Goal: Task Accomplishment & Management: Use online tool/utility

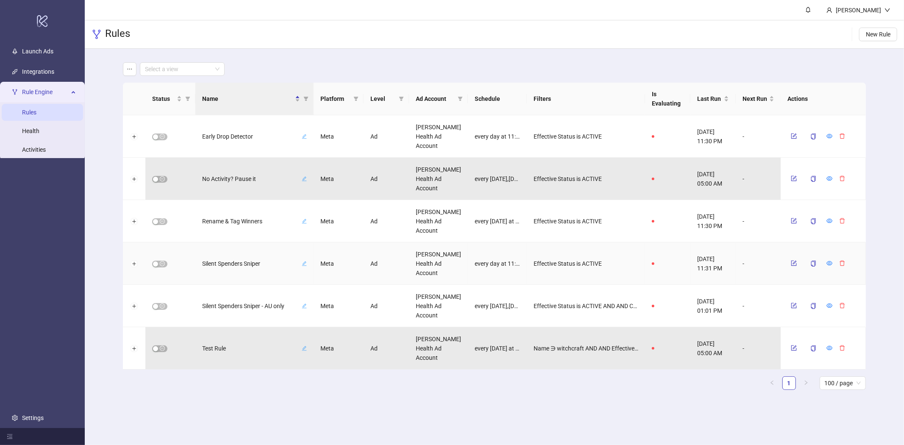
click at [234, 262] on span "Silent Spenders Sniper" at bounding box center [251, 263] width 98 height 9
click at [829, 263] on icon "eye" at bounding box center [830, 263] width 6 height 6
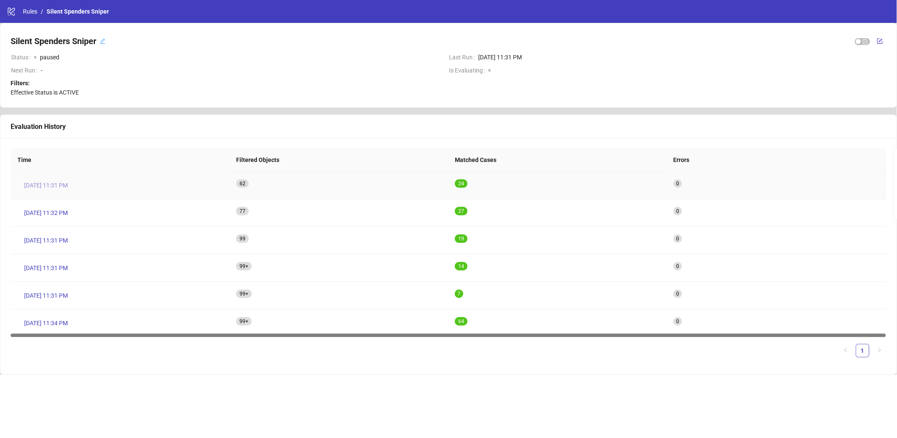
click at [57, 183] on span "Aug 27, 11:31 PM" at bounding box center [46, 185] width 44 height 9
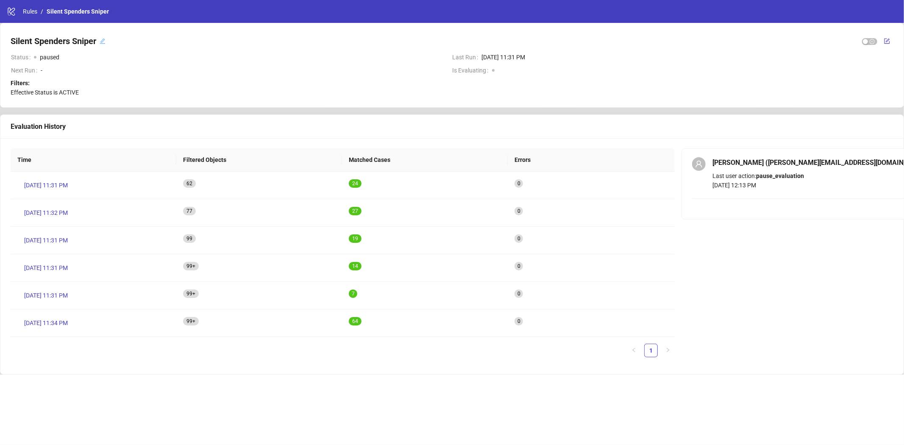
click at [104, 40] on icon "edit" at bounding box center [103, 42] width 6 height 6
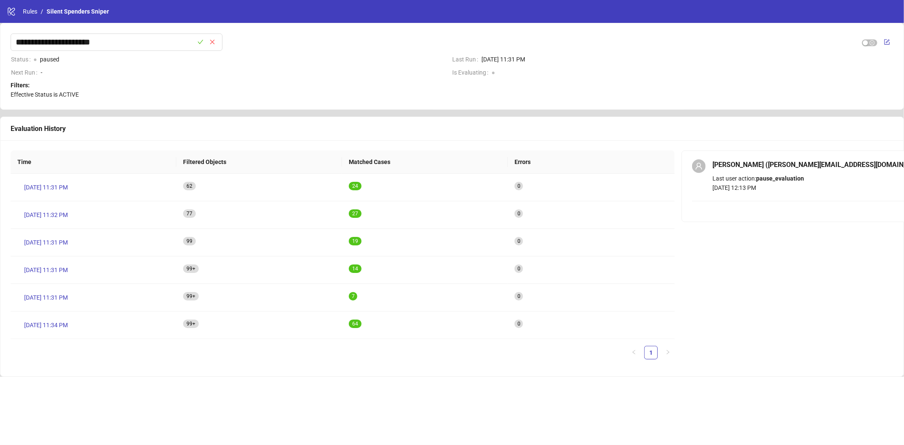
click at [320, 88] on div "Filters: Effective Status is ACTIVE" at bounding box center [452, 90] width 883 height 19
click at [36, 11] on link "Rules" at bounding box center [30, 11] width 18 height 9
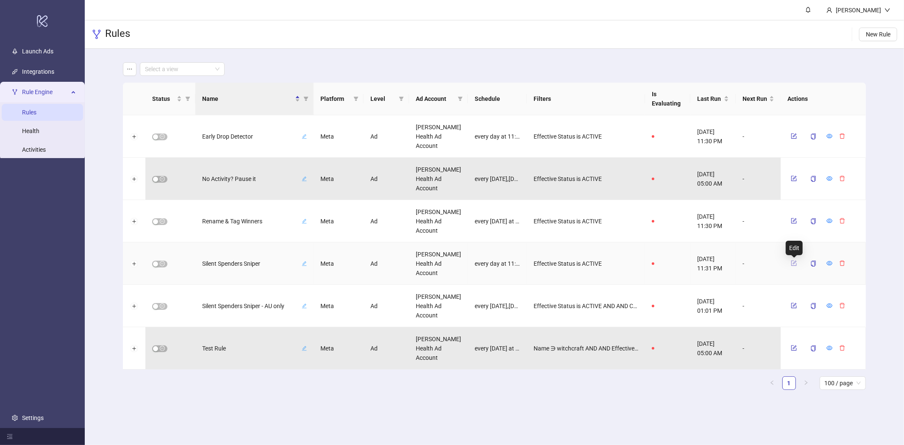
click at [793, 262] on icon "form" at bounding box center [794, 263] width 6 height 6
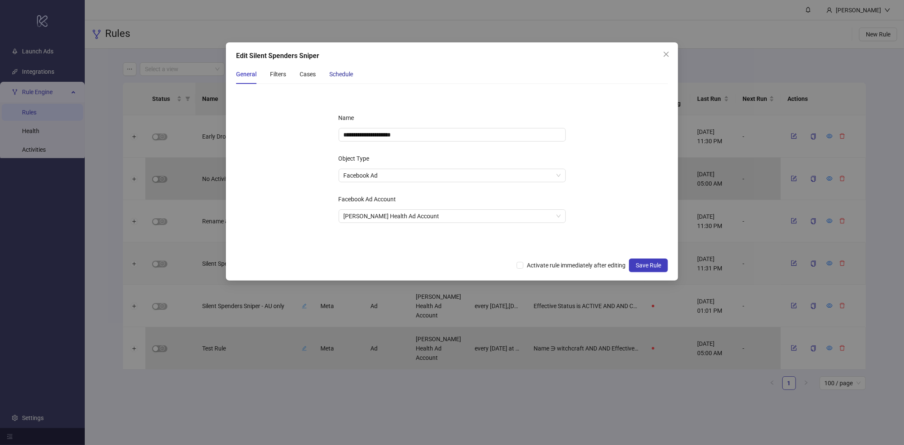
click at [338, 72] on div "Schedule" at bounding box center [341, 74] width 24 height 9
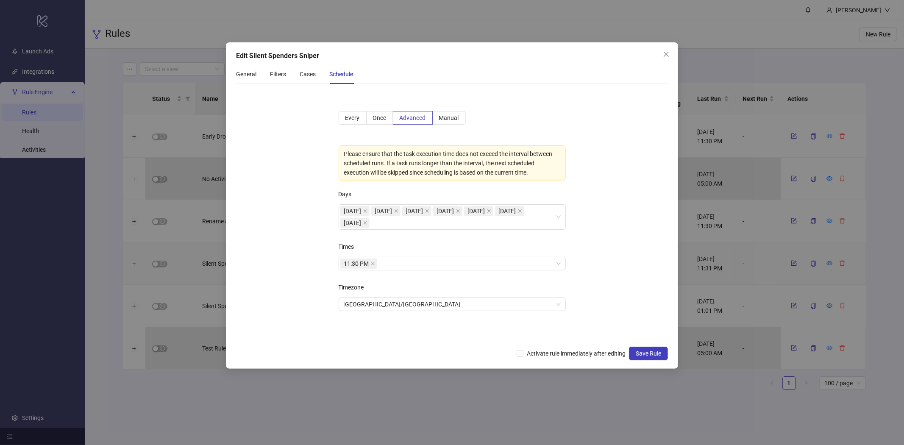
click at [295, 78] on div "General Filters Cases Schedule" at bounding box center [294, 73] width 117 height 19
click at [304, 77] on div "Cases" at bounding box center [308, 74] width 16 height 9
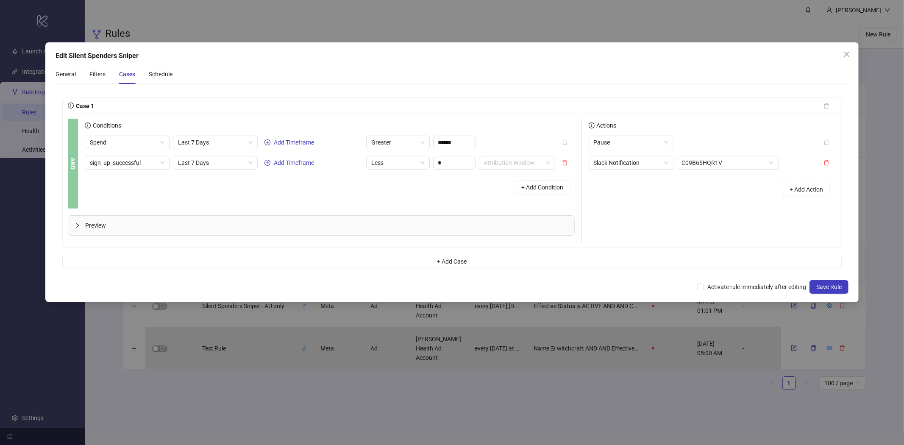
click at [612, 398] on div "Edit Silent Spenders Sniper General Filters Cases Schedule Case 1 AND Condition…" at bounding box center [452, 222] width 904 height 445
click at [844, 49] on button "Close" at bounding box center [847, 54] width 14 height 14
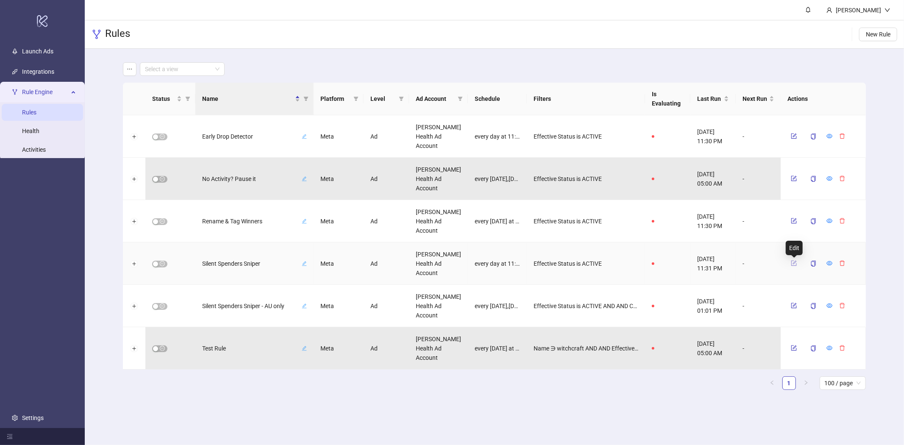
click at [793, 263] on icon "form" at bounding box center [794, 263] width 6 height 6
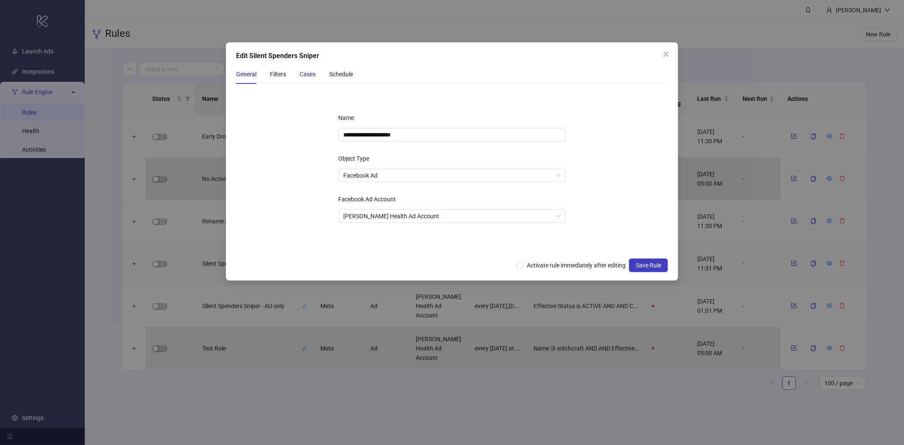
click at [306, 75] on div "Cases" at bounding box center [308, 74] width 16 height 9
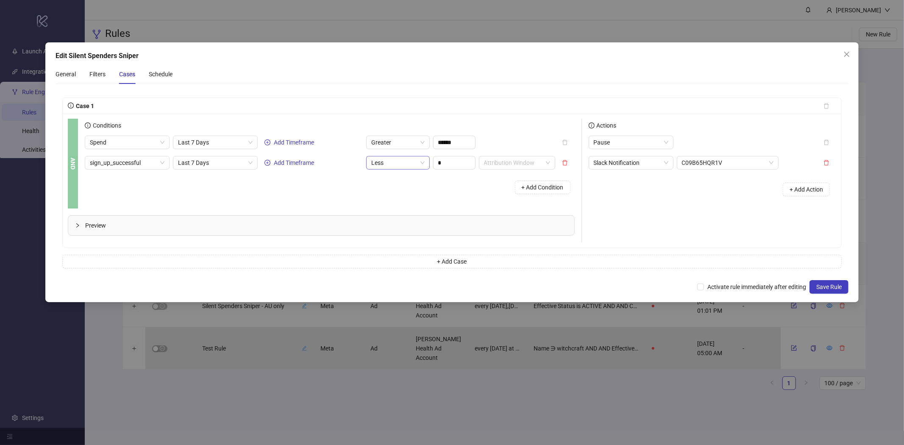
click at [424, 165] on span "Less" at bounding box center [397, 162] width 53 height 13
click at [392, 182] on div "Equal" at bounding box center [398, 179] width 50 height 9
click at [848, 54] on icon "close" at bounding box center [846, 54] width 5 height 5
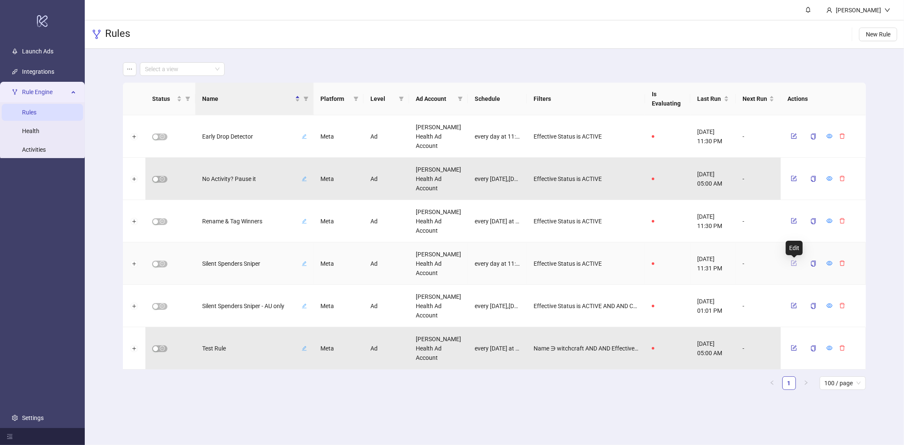
click at [797, 265] on icon "form" at bounding box center [794, 264] width 6 height 6
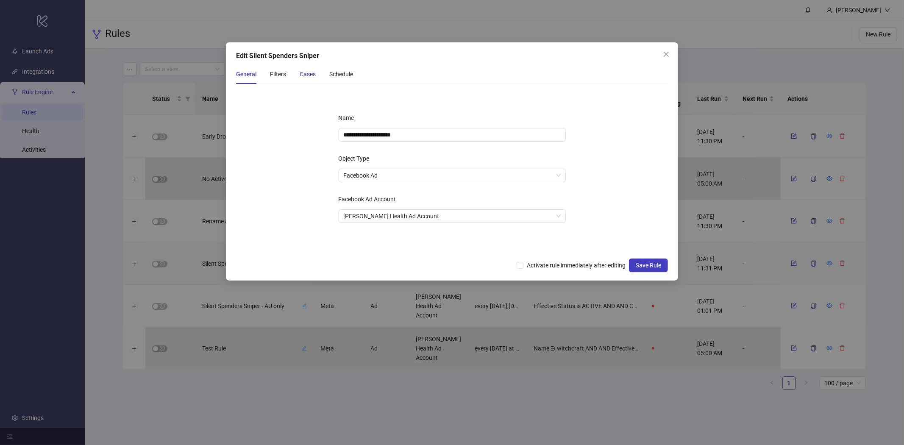
click at [306, 75] on div "Cases" at bounding box center [308, 74] width 16 height 9
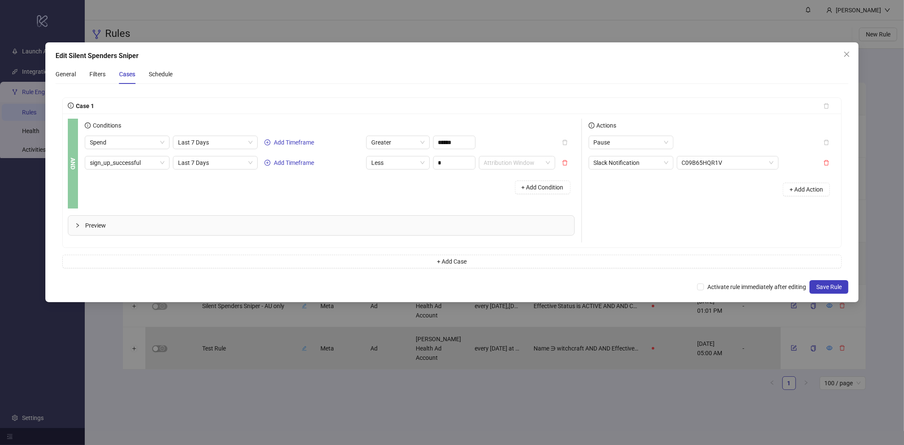
click at [74, 159] on b "AND" at bounding box center [72, 164] width 9 height 12
click at [71, 227] on div "Preview" at bounding box center [321, 225] width 506 height 19
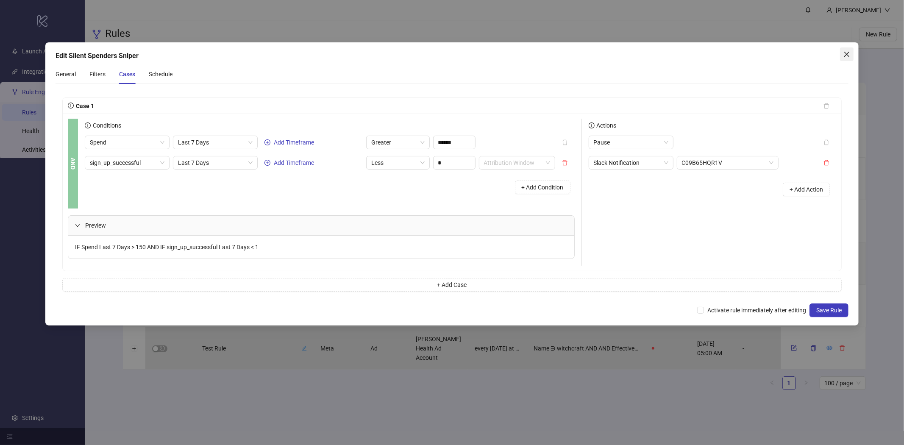
click at [846, 54] on icon "close" at bounding box center [846, 54] width 5 height 5
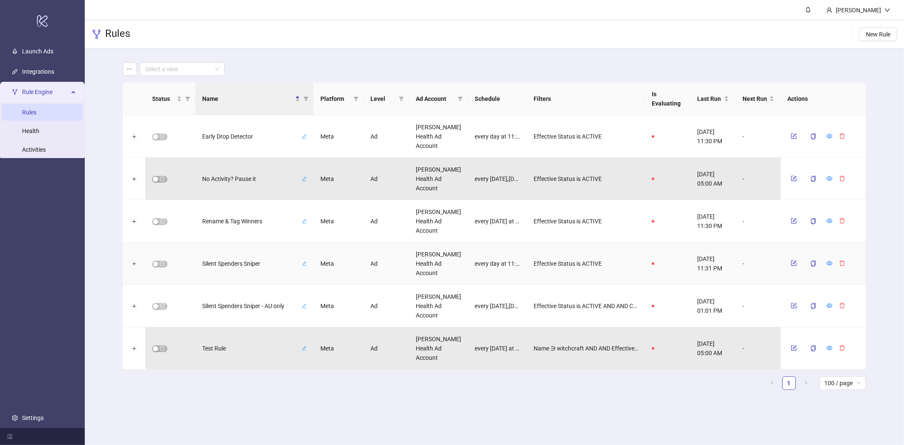
click at [226, 261] on span "Silent Spenders Sniper" at bounding box center [251, 263] width 98 height 9
click at [794, 263] on icon "form" at bounding box center [795, 263] width 4 height 4
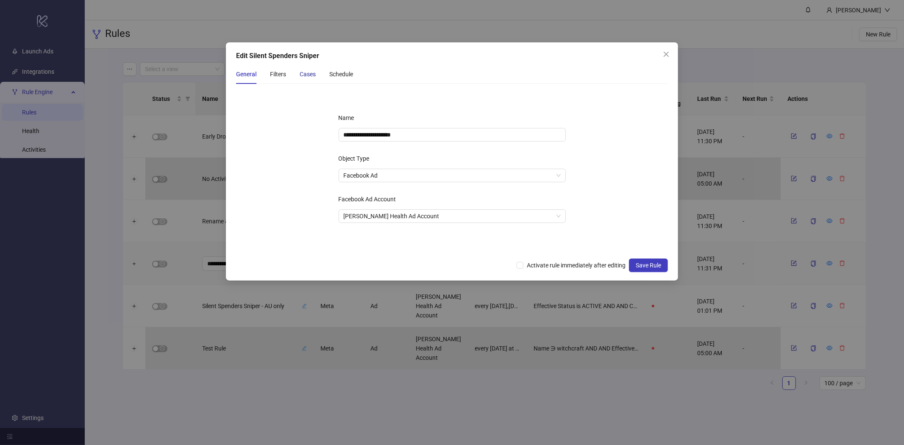
click at [305, 77] on div "Cases" at bounding box center [308, 74] width 16 height 9
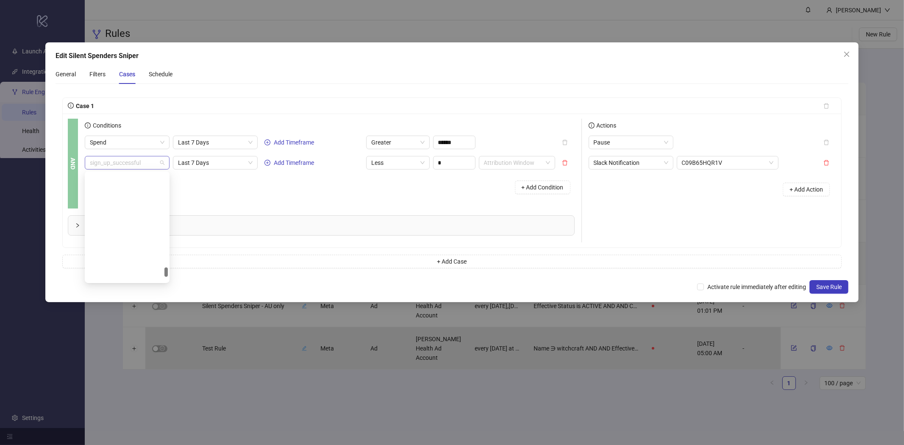
click at [163, 165] on span "sign_up_successful" at bounding box center [127, 162] width 75 height 13
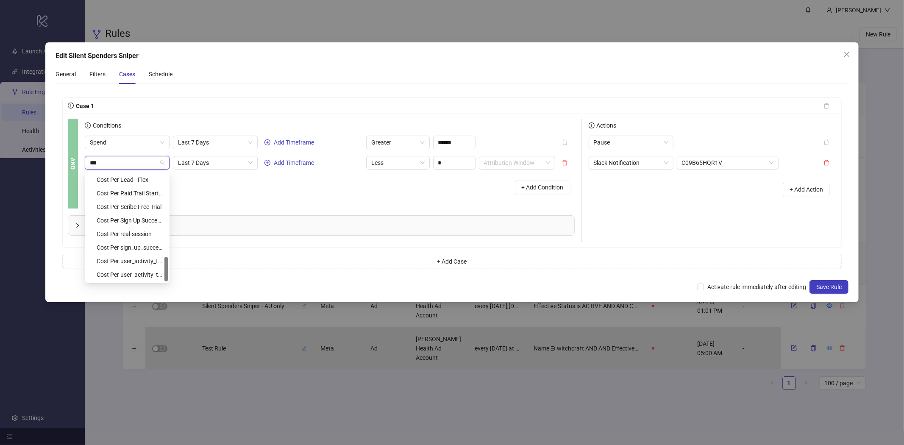
scroll to position [366, 0]
type input "***"
click at [396, 41] on div "Edit Silent Spenders Sniper General Filters Cases Schedule Case 1 AND Condition…" at bounding box center [452, 222] width 904 height 445
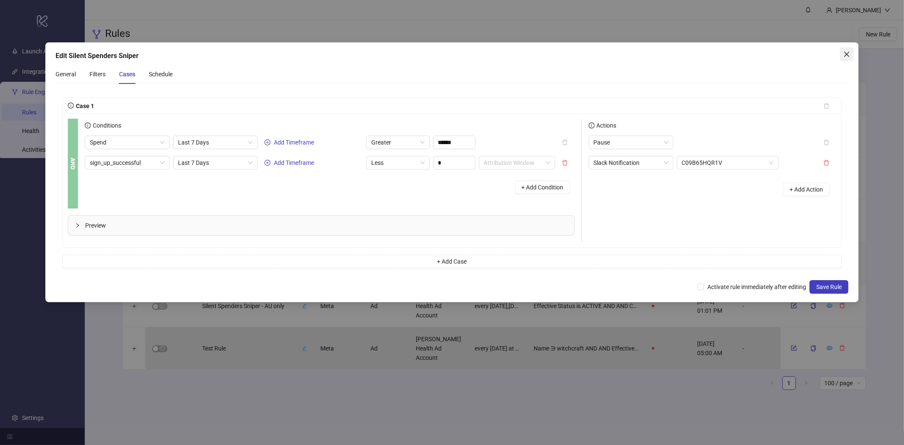
click at [847, 50] on button "Close" at bounding box center [847, 54] width 14 height 14
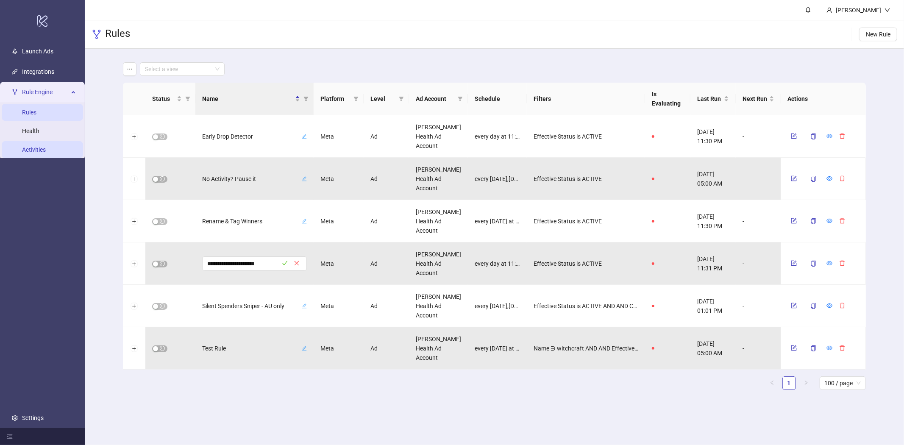
click at [31, 146] on link "Activities" at bounding box center [34, 149] width 24 height 7
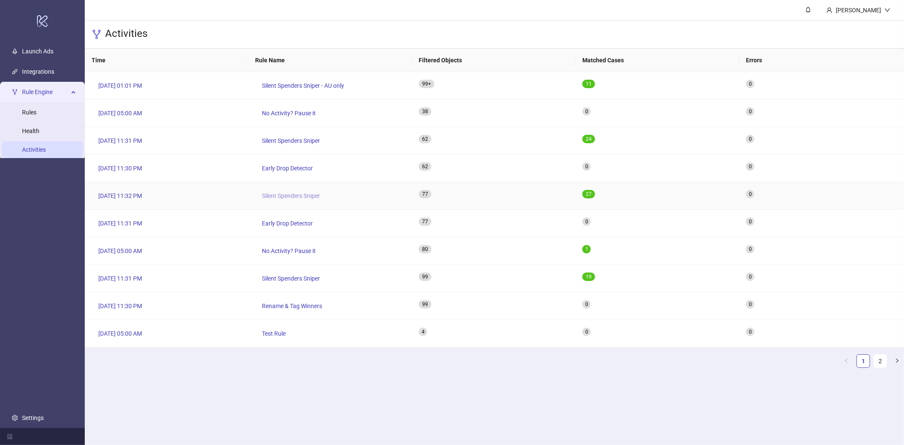
click at [297, 191] on link "Silent Spenders Sniper" at bounding box center [291, 196] width 72 height 14
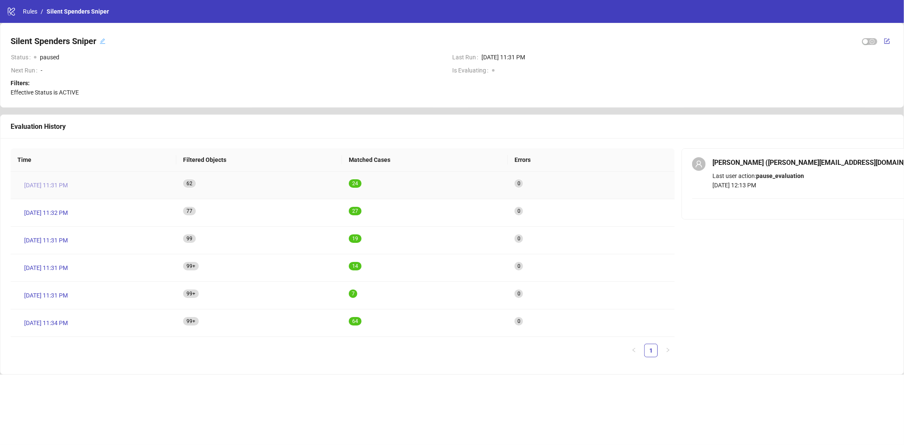
click at [58, 187] on span "[DATE] 11:31 PM" at bounding box center [46, 185] width 44 height 9
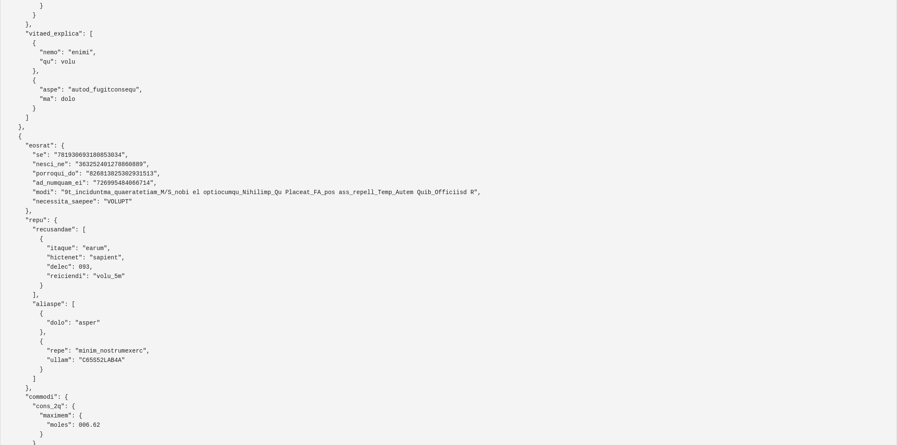
scroll to position [2967, 0]
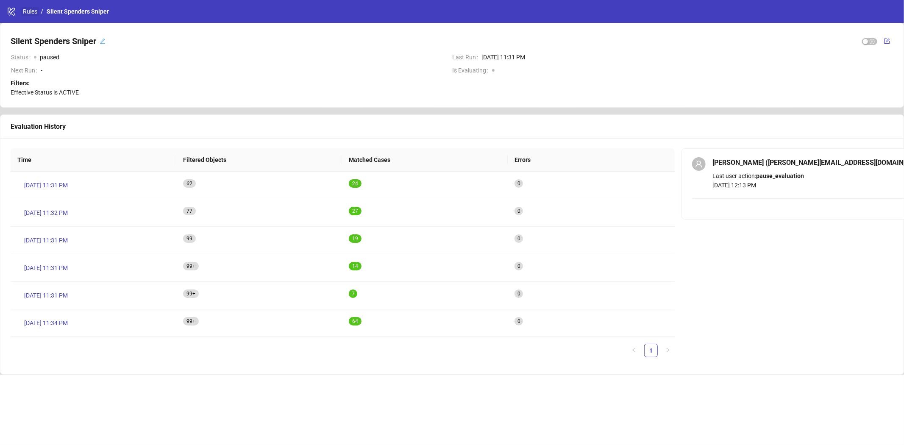
click at [26, 12] on link "Rules" at bounding box center [30, 11] width 18 height 9
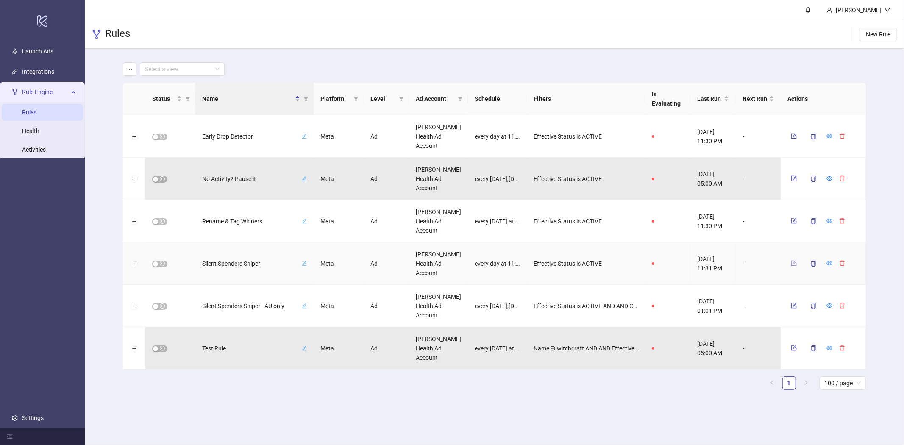
click at [798, 264] on button "button" at bounding box center [794, 263] width 13 height 10
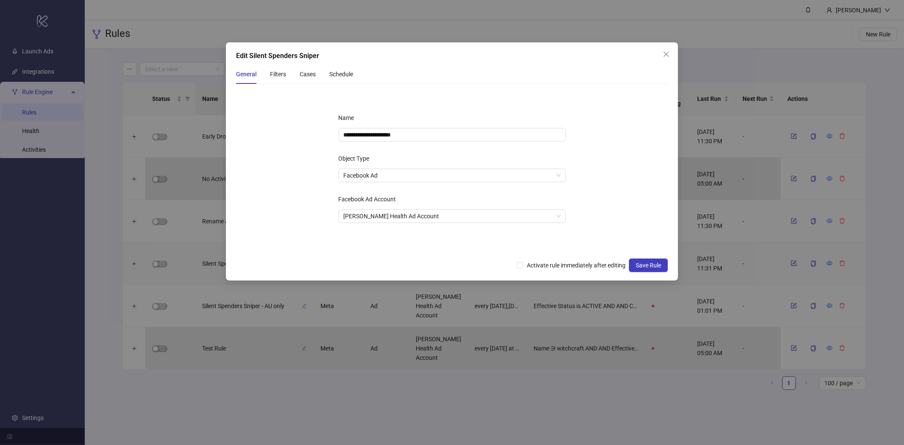
click at [321, 73] on div "General Filters Cases Schedule" at bounding box center [294, 73] width 117 height 19
click at [342, 72] on div "Schedule" at bounding box center [341, 74] width 24 height 9
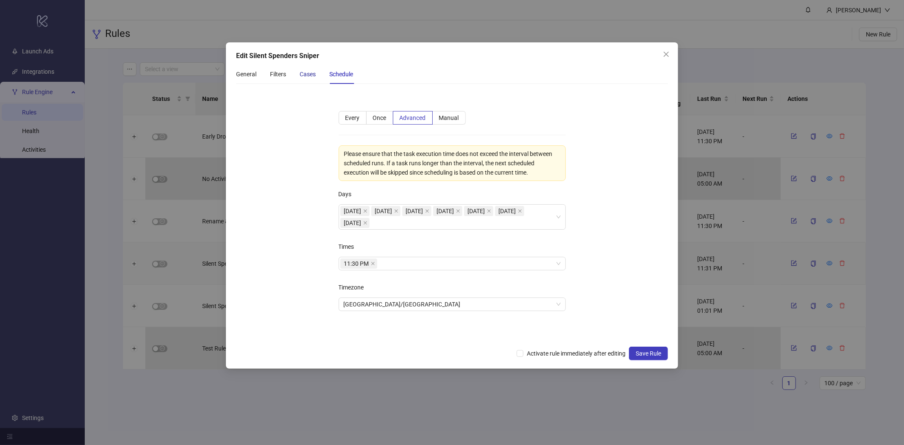
click at [309, 77] on div "Cases" at bounding box center [308, 74] width 16 height 9
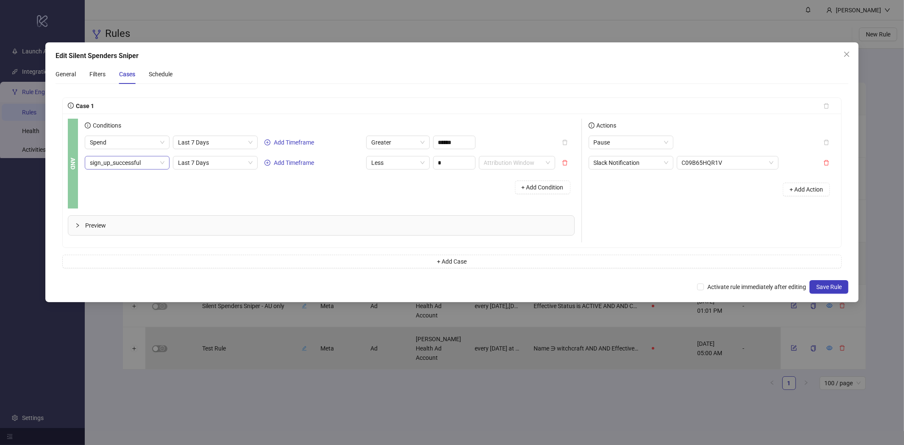
click at [160, 168] on span "sign_up_successful" at bounding box center [127, 162] width 75 height 13
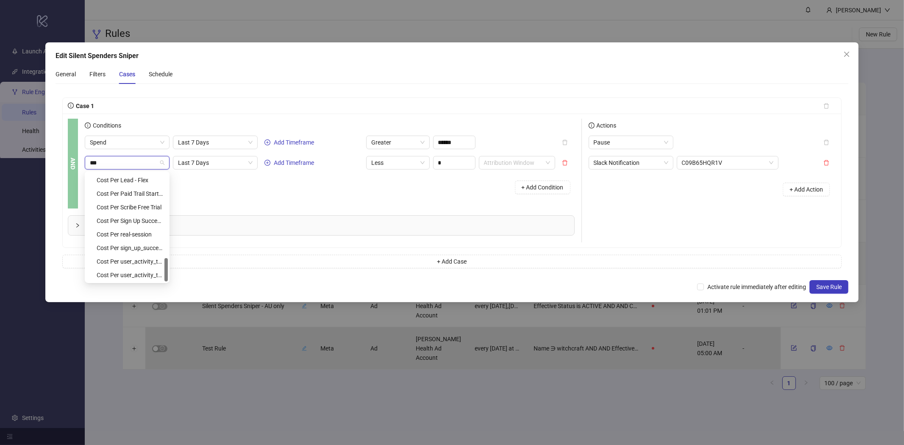
scroll to position [366, 0]
type input "********"
click at [113, 244] on div "Cost Per sign_up_successful" at bounding box center [130, 247] width 66 height 9
type input "****"
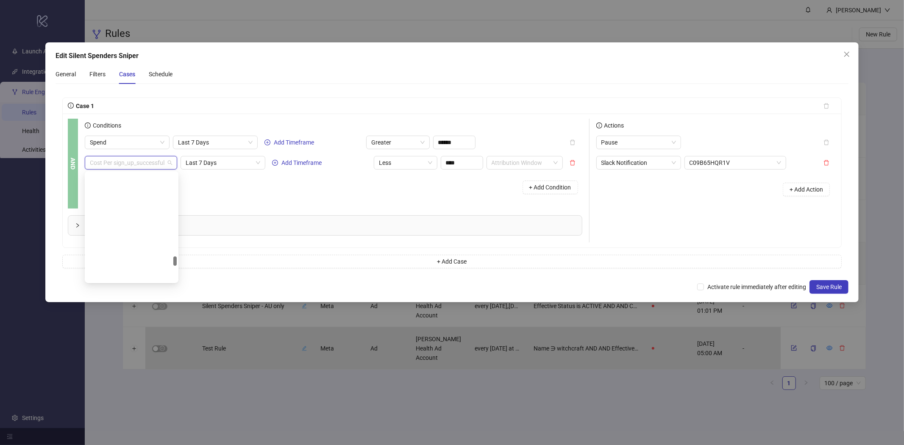
scroll to position [949, 0]
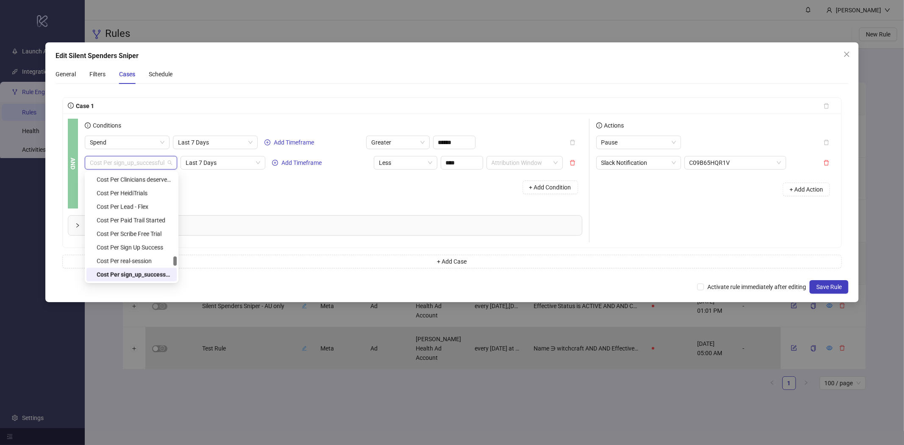
click at [157, 161] on span "Cost Per sign_up_successful" at bounding box center [131, 162] width 82 height 13
click at [843, 46] on div "Edit Silent Spenders Sniper General Filters Cases Schedule Case 1 AND Condition…" at bounding box center [452, 172] width 814 height 260
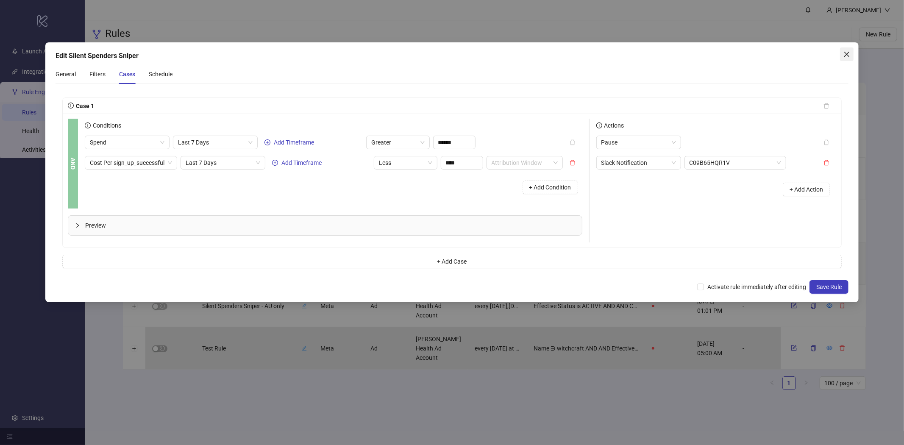
click at [846, 51] on icon "close" at bounding box center [846, 54] width 7 height 7
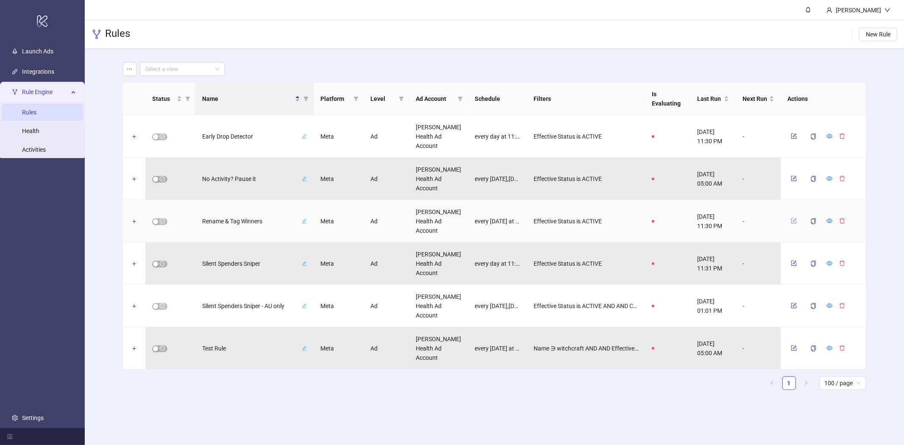
click at [789, 219] on button "button" at bounding box center [794, 221] width 13 height 10
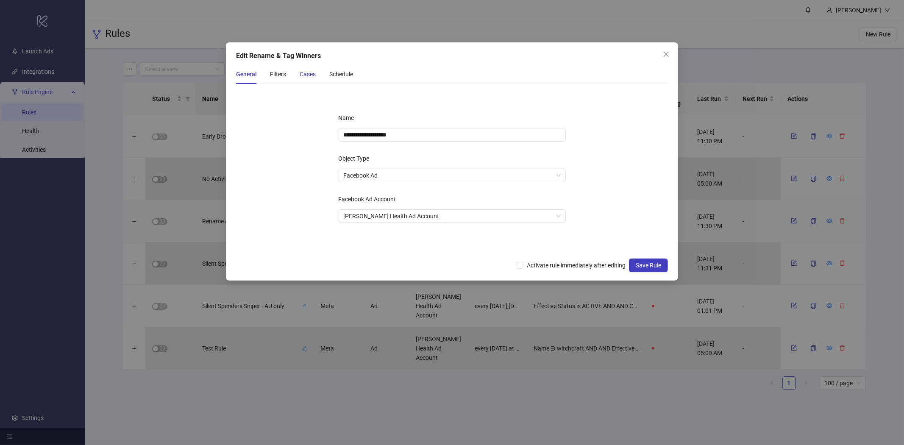
click at [312, 78] on div "Cases" at bounding box center [308, 74] width 16 height 9
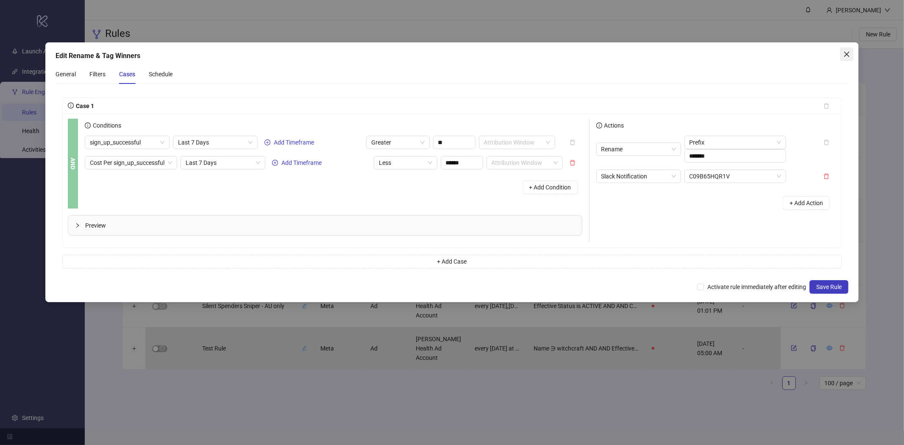
click at [845, 53] on icon "close" at bounding box center [846, 54] width 5 height 5
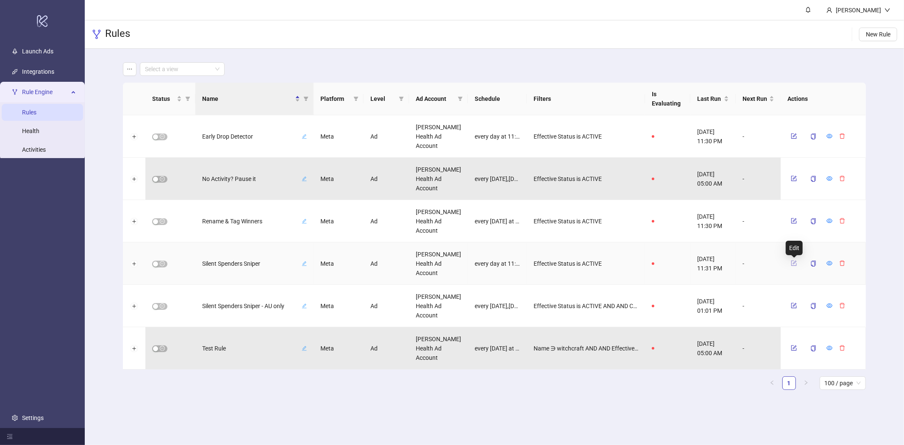
click at [795, 263] on icon "form" at bounding box center [794, 263] width 6 height 6
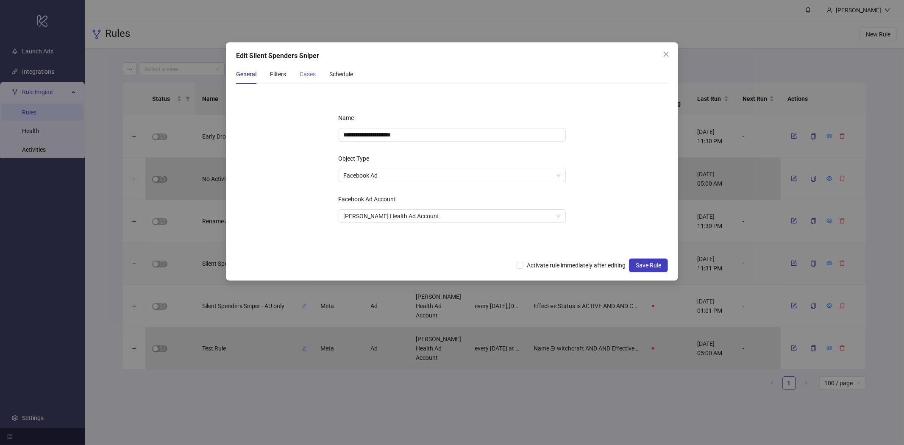
click at [310, 69] on div "Cases" at bounding box center [308, 73] width 16 height 19
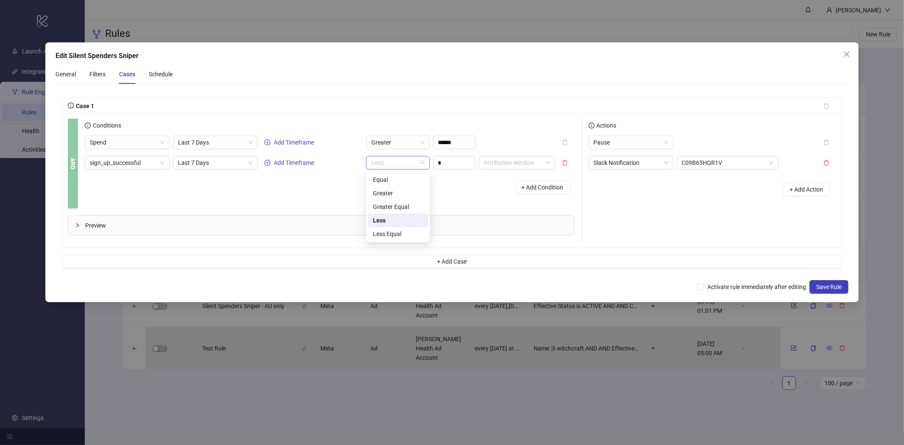
click at [418, 168] on span "Less" at bounding box center [397, 162] width 53 height 13
click at [848, 54] on icon "close" at bounding box center [846, 54] width 7 height 7
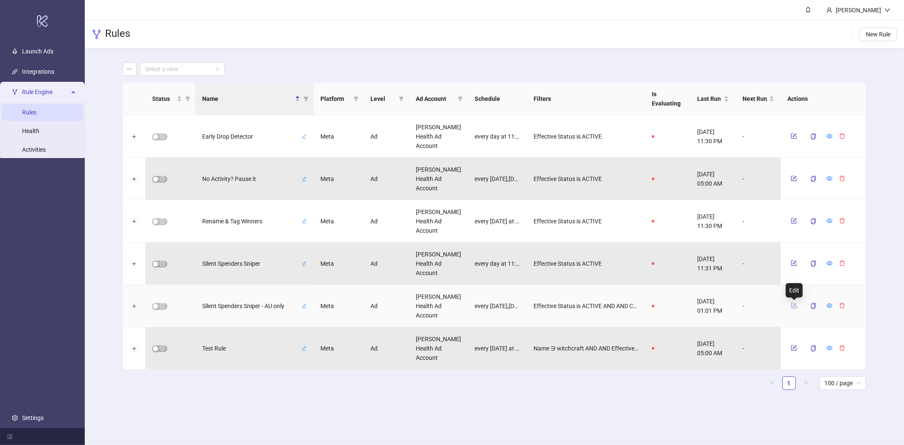
click at [791, 304] on icon "form" at bounding box center [794, 306] width 6 height 6
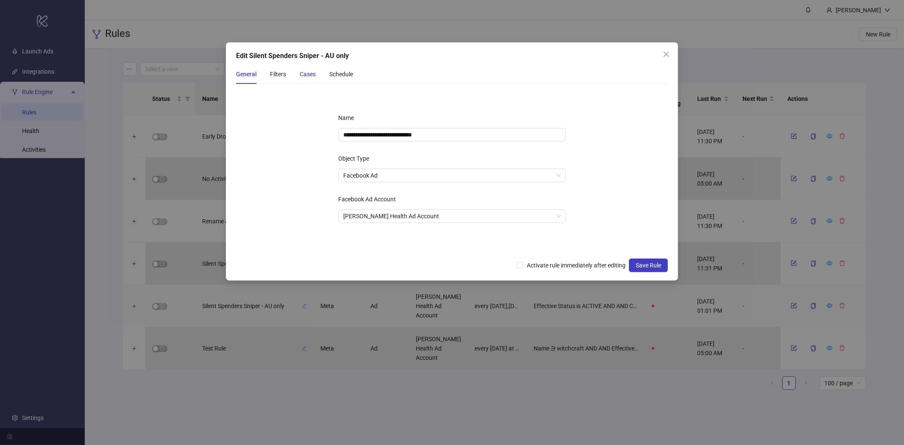
click at [314, 75] on div "Cases" at bounding box center [308, 74] width 16 height 9
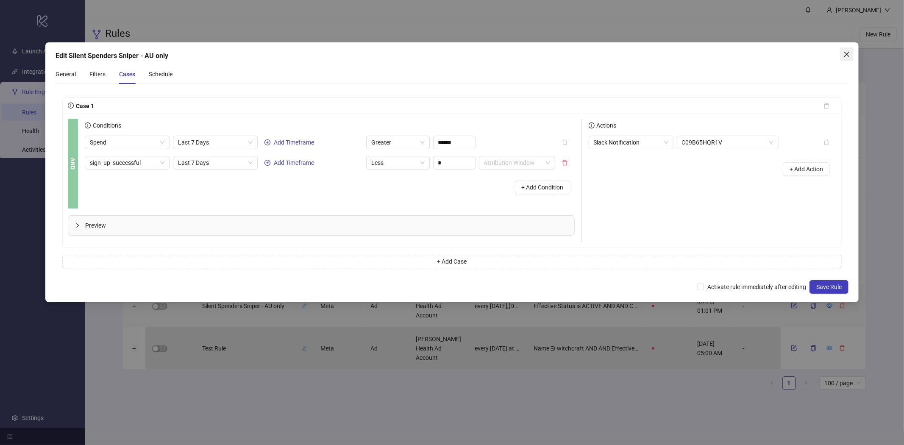
click at [848, 57] on icon "close" at bounding box center [846, 54] width 7 height 7
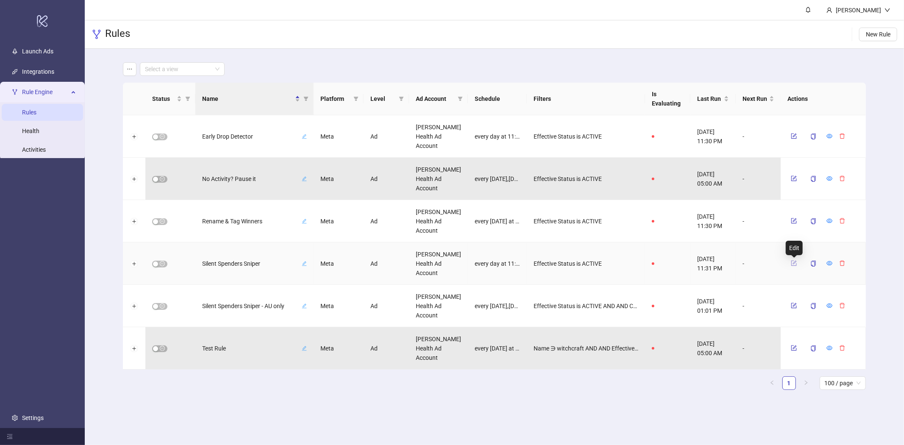
click at [794, 264] on icon "form" at bounding box center [795, 263] width 4 height 4
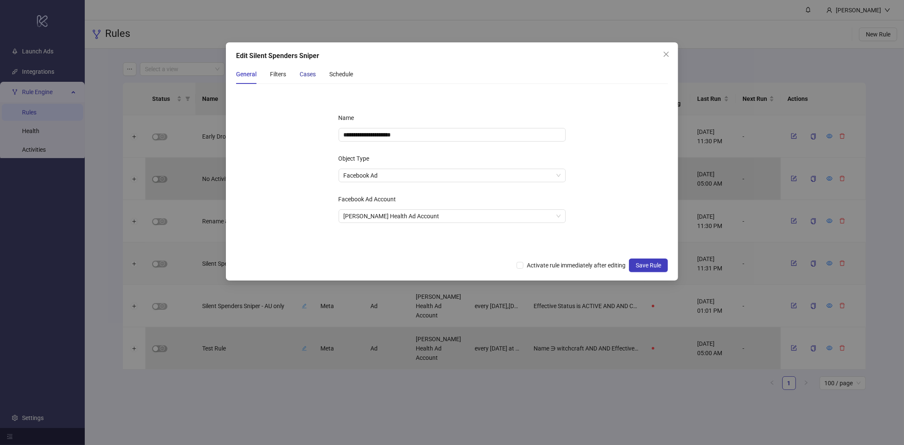
click at [307, 75] on div "Cases" at bounding box center [308, 74] width 16 height 9
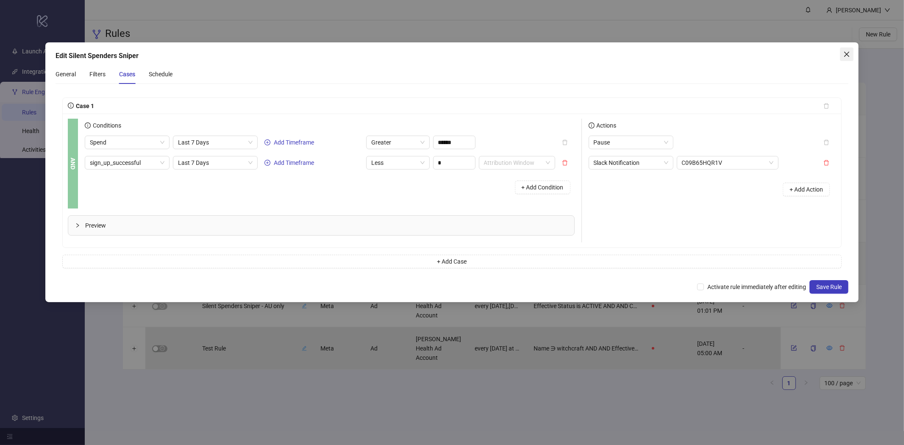
click at [844, 56] on icon "close" at bounding box center [846, 54] width 7 height 7
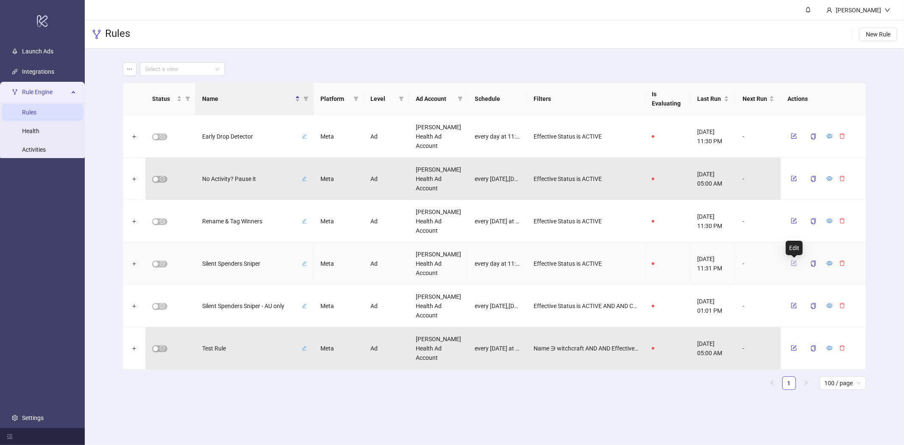
click at [794, 263] on icon "form" at bounding box center [794, 263] width 6 height 6
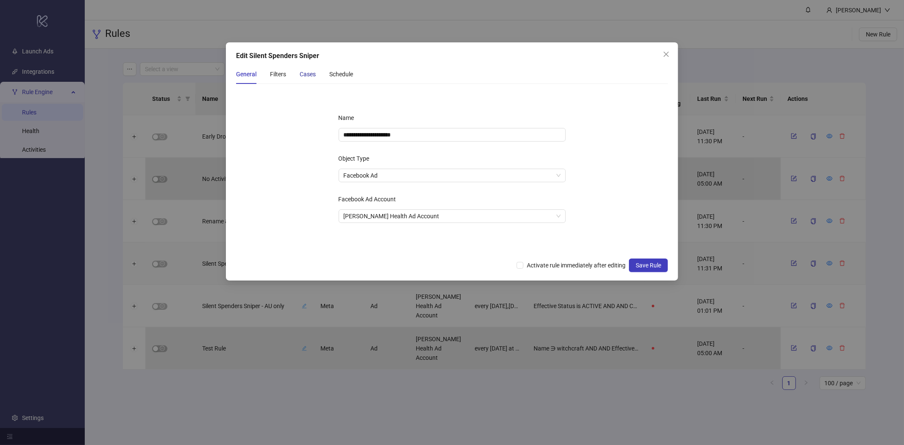
click at [306, 70] on div "Cases" at bounding box center [308, 74] width 16 height 9
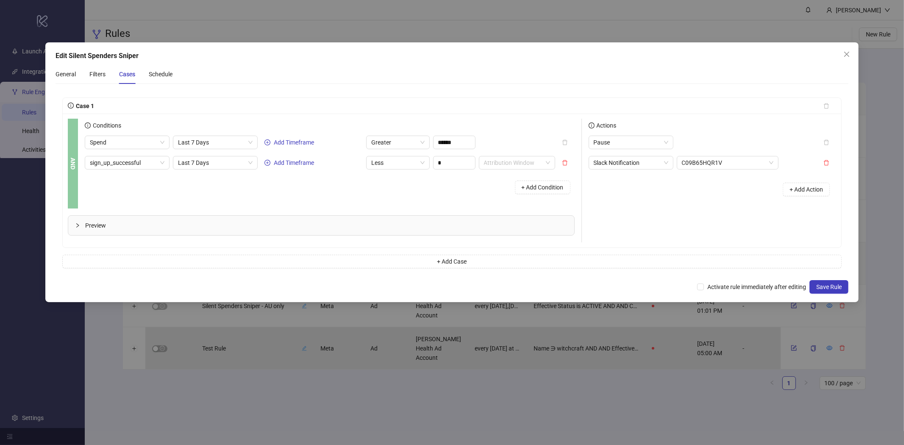
click at [69, 161] on b "AND" at bounding box center [72, 164] width 9 height 12
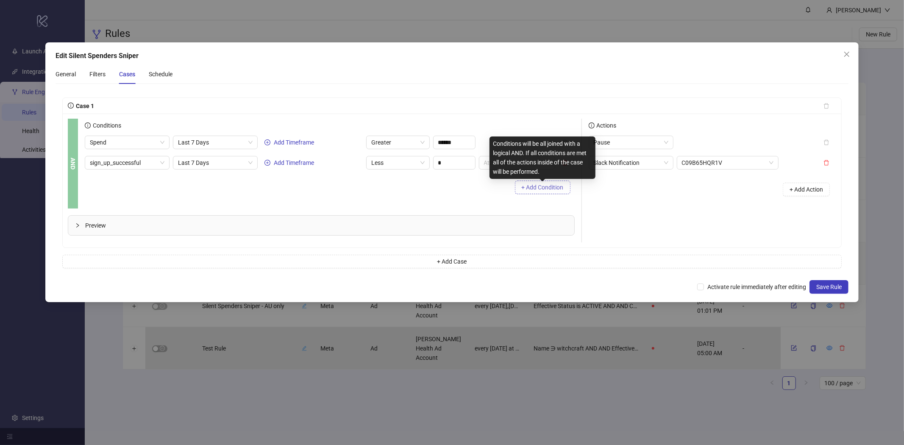
click at [529, 189] on span "+ Add Condition" at bounding box center [543, 187] width 42 height 7
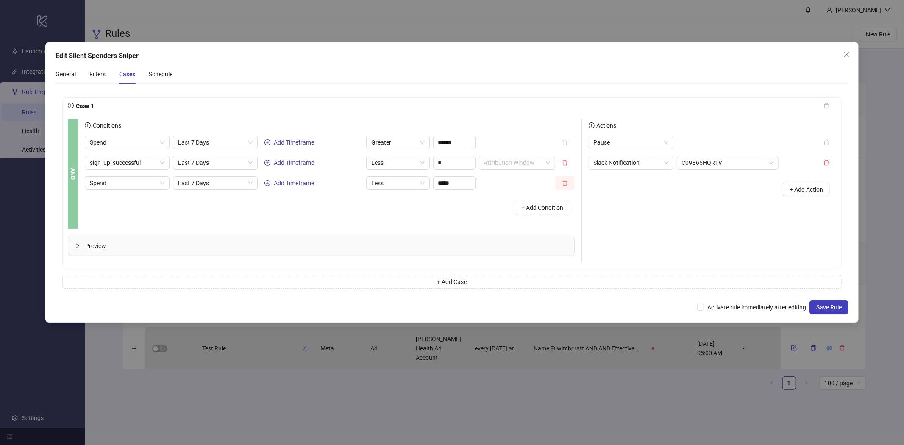
click at [565, 186] on icon "delete" at bounding box center [565, 183] width 6 height 6
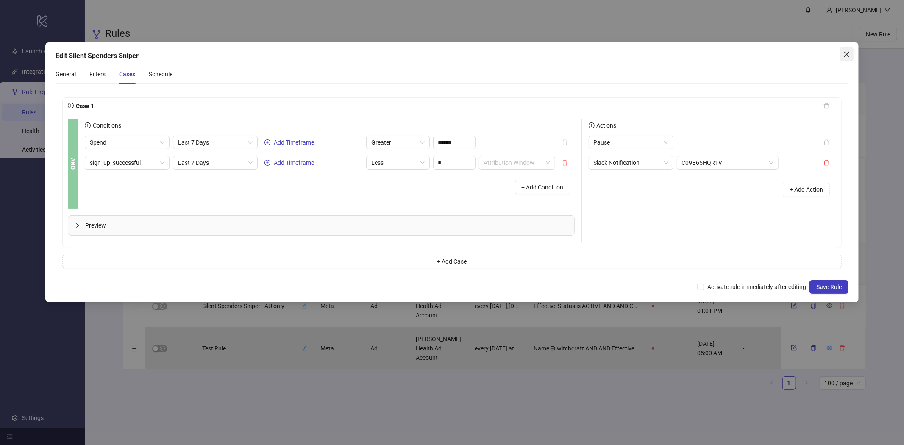
click at [848, 56] on icon "close" at bounding box center [846, 54] width 7 height 7
